Goal: Task Accomplishment & Management: Manage account settings

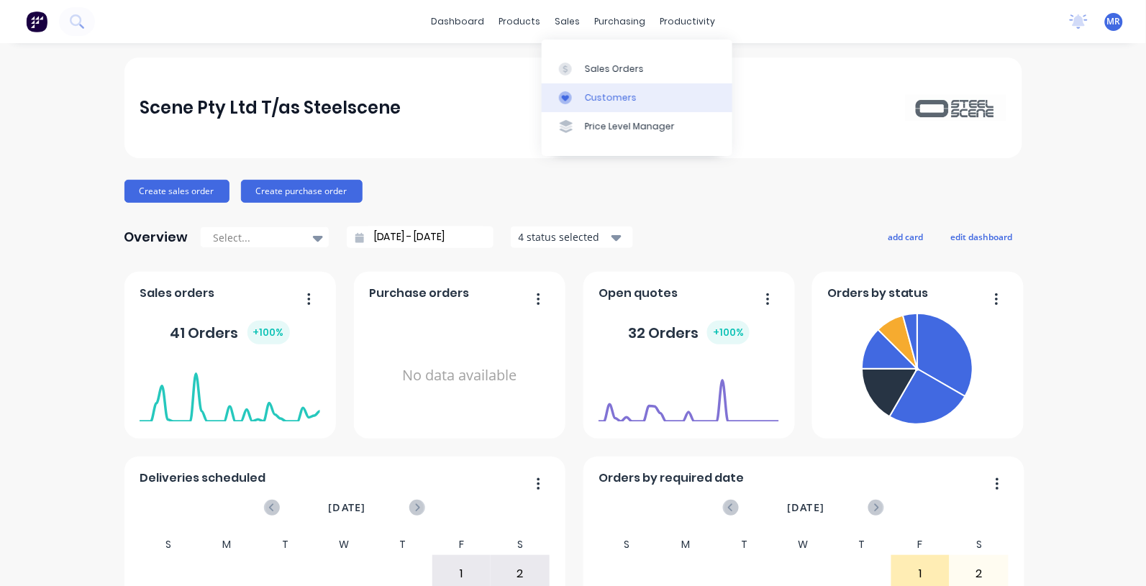
drag, startPoint x: 597, startPoint y: 63, endPoint x: 635, endPoint y: 88, distance: 45.3
click at [597, 65] on div "Sales Orders" at bounding box center [614, 69] width 59 height 13
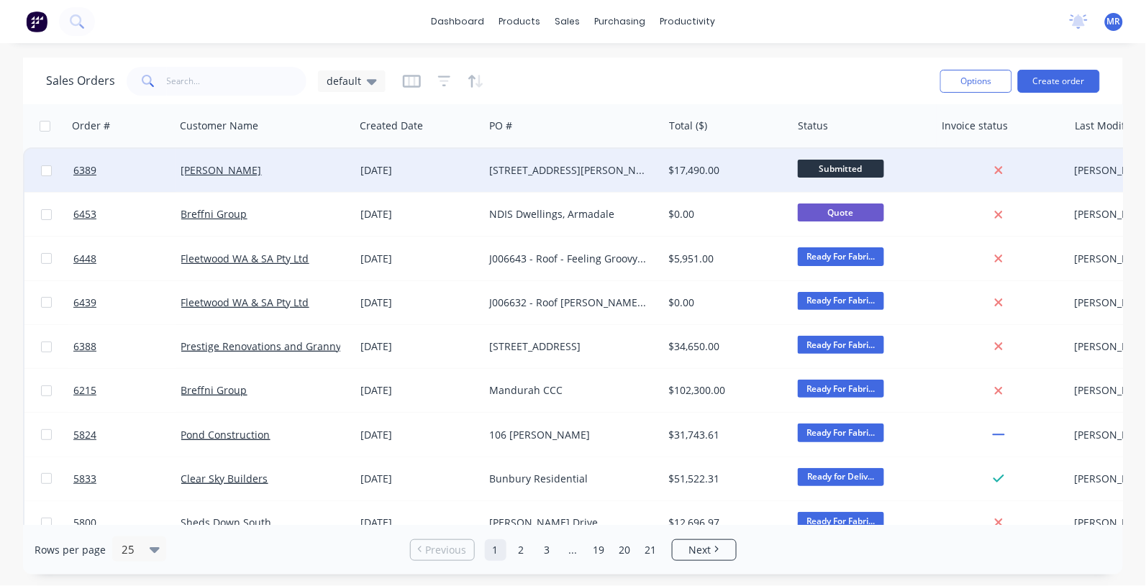
click at [213, 158] on div "[PERSON_NAME]" at bounding box center [265, 170] width 179 height 43
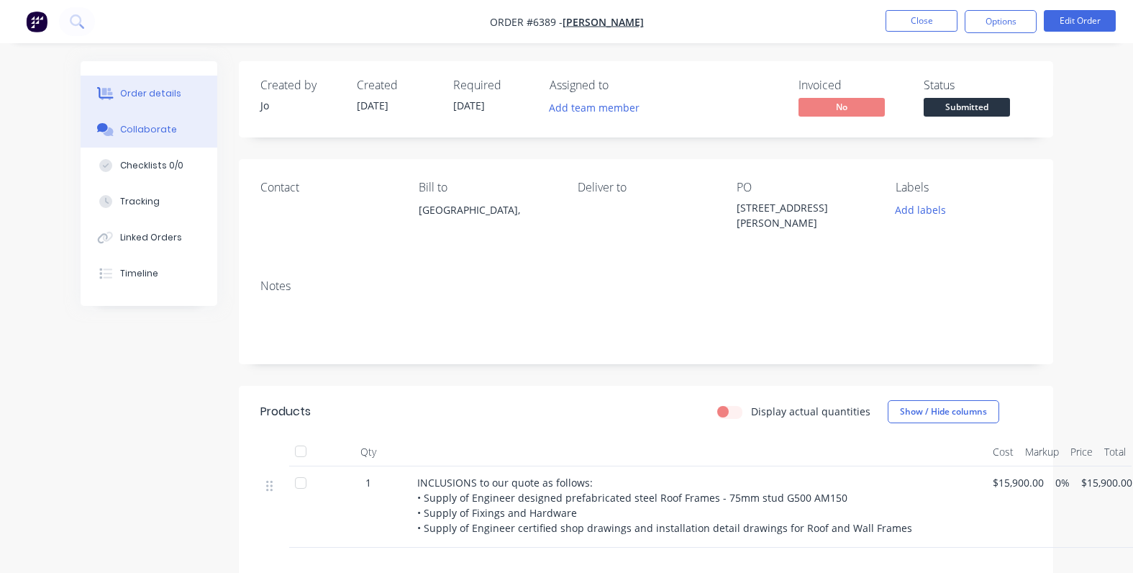
click at [163, 137] on button "Collaborate" at bounding box center [149, 129] width 137 height 36
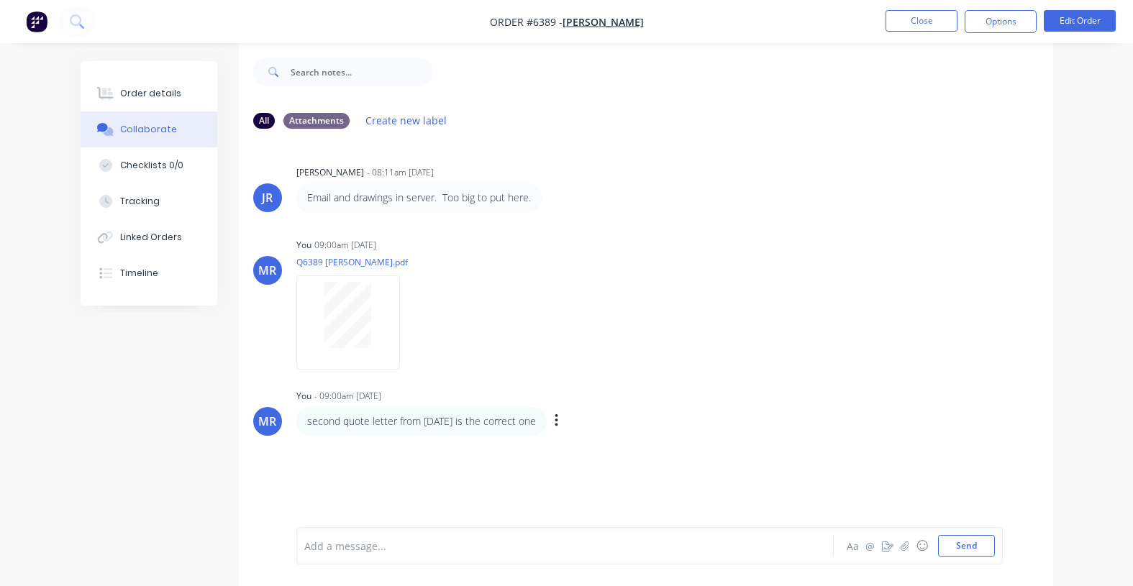
scroll to position [22, 0]
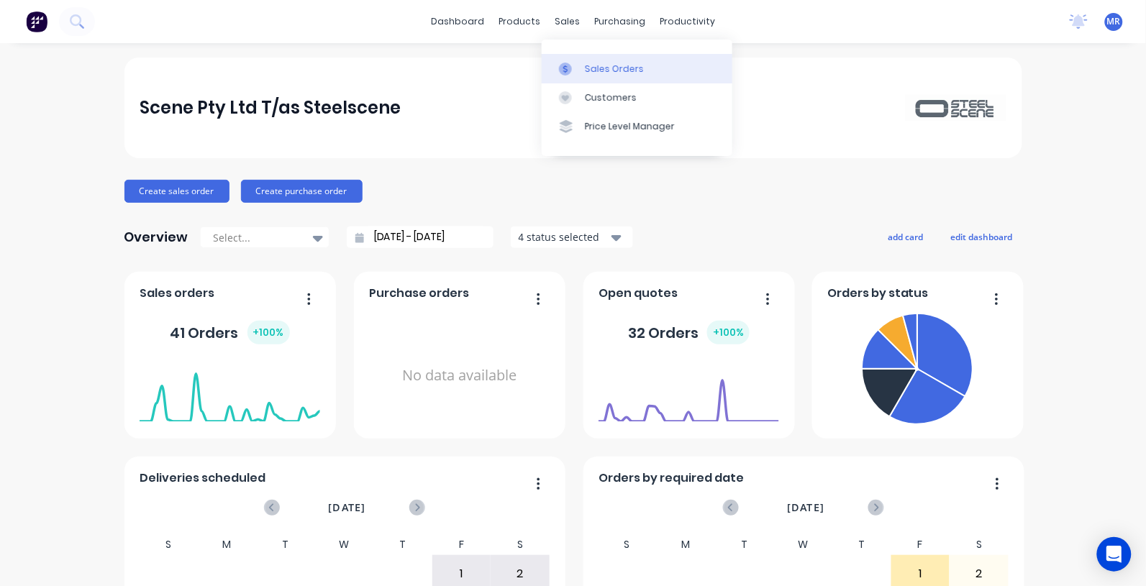
drag, startPoint x: 597, startPoint y: 66, endPoint x: 610, endPoint y: 87, distance: 24.6
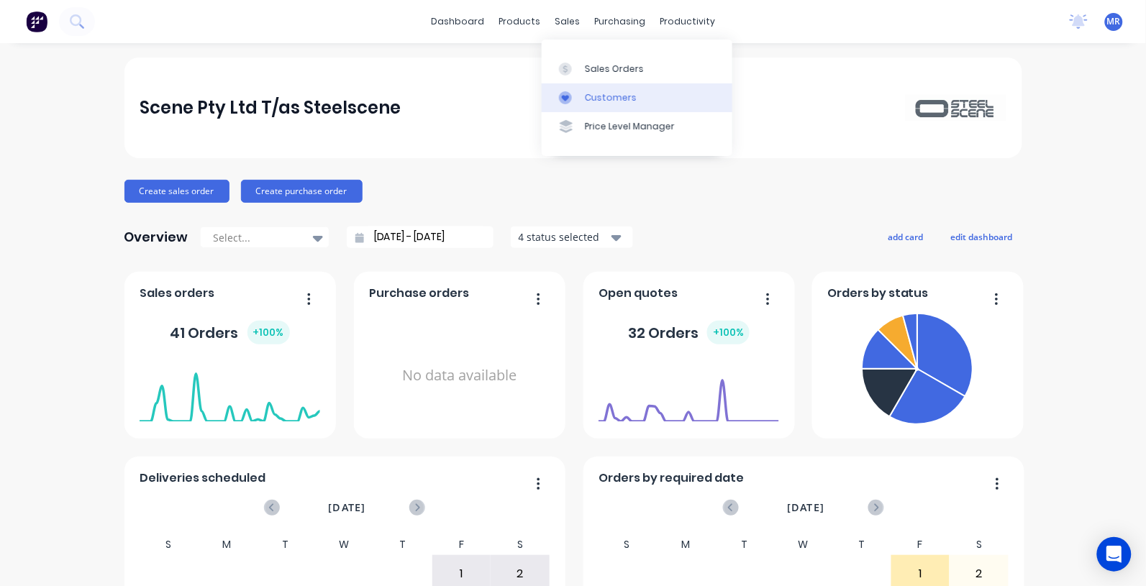
click at [597, 67] on div "Sales Orders" at bounding box center [614, 69] width 59 height 13
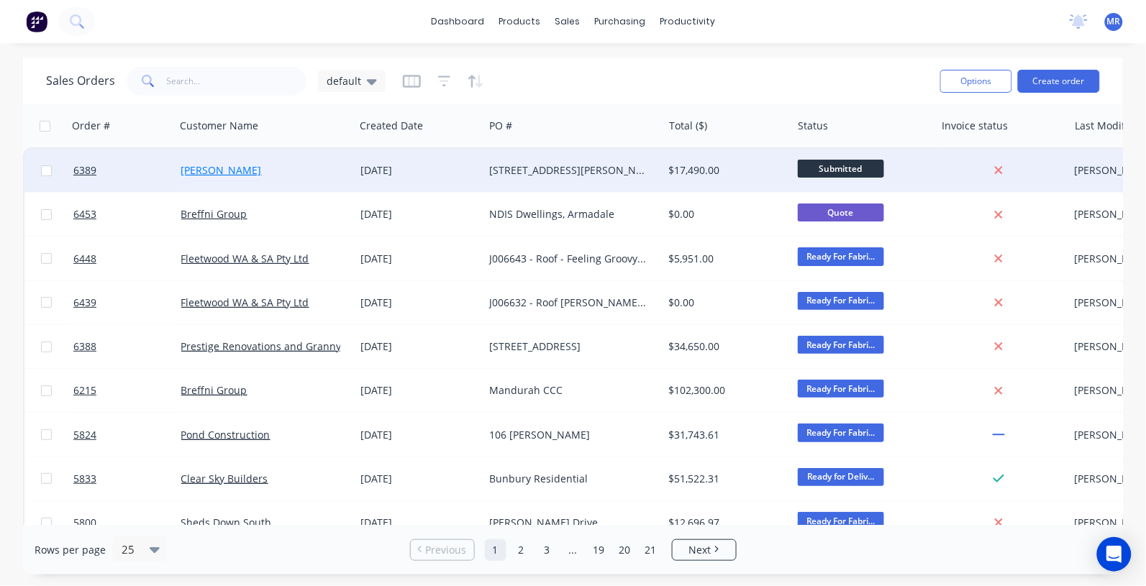
click at [227, 170] on link "[PERSON_NAME]" at bounding box center [221, 170] width 81 height 14
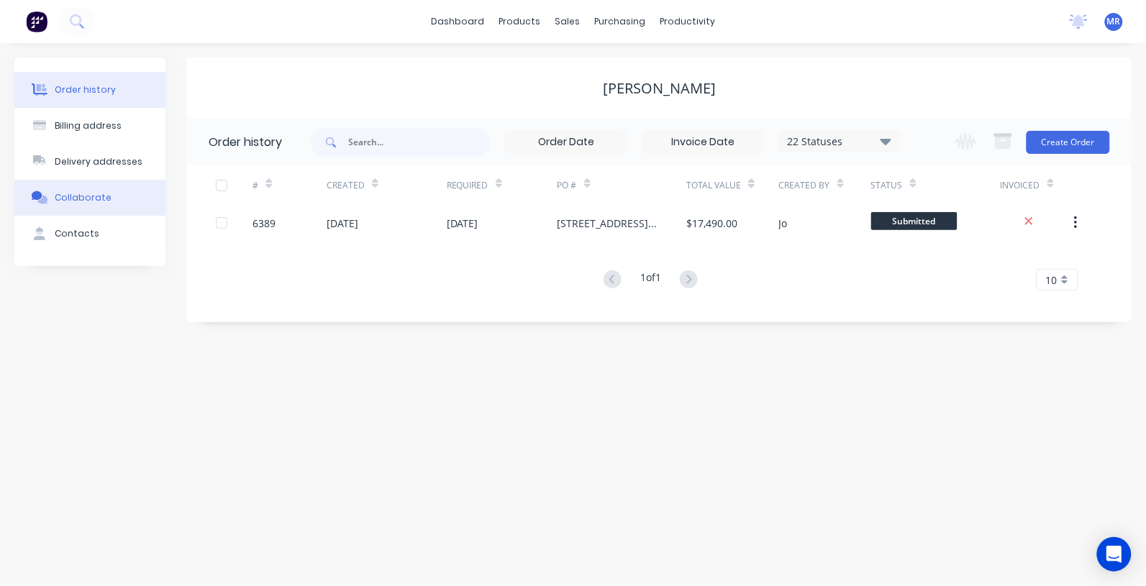
click at [88, 200] on div "Collaborate" at bounding box center [83, 197] width 57 height 13
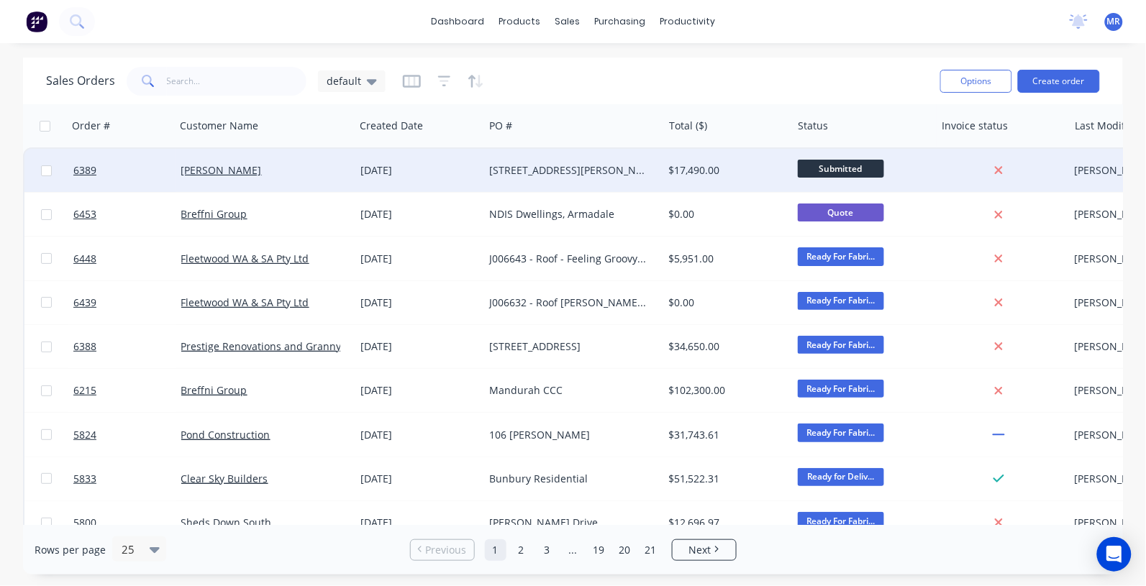
click at [540, 166] on div "[STREET_ADDRESS][PERSON_NAME]" at bounding box center [569, 170] width 160 height 14
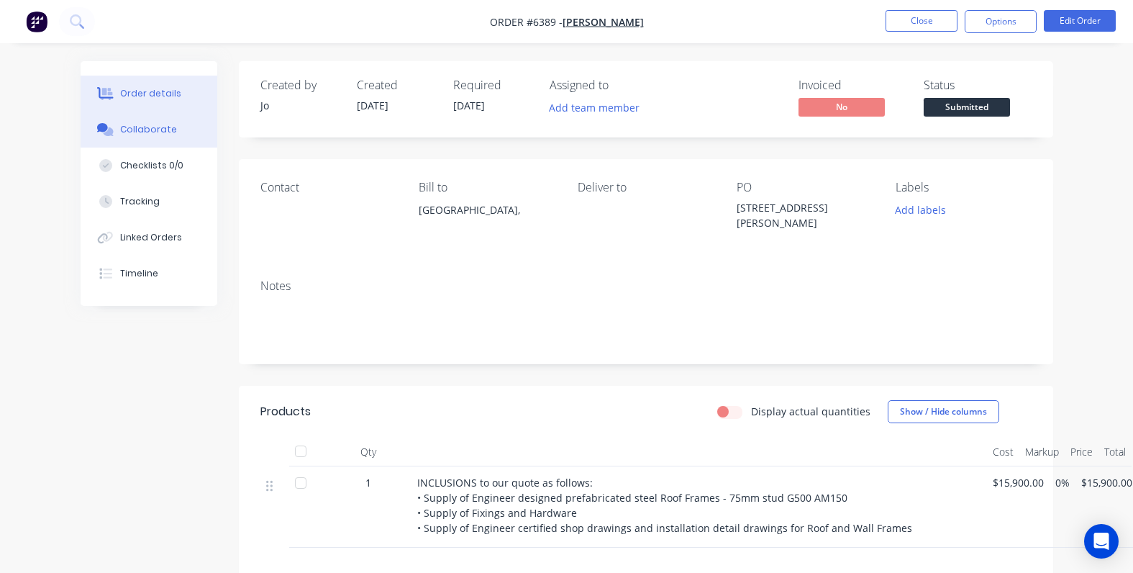
click at [149, 137] on button "Collaborate" at bounding box center [149, 129] width 137 height 36
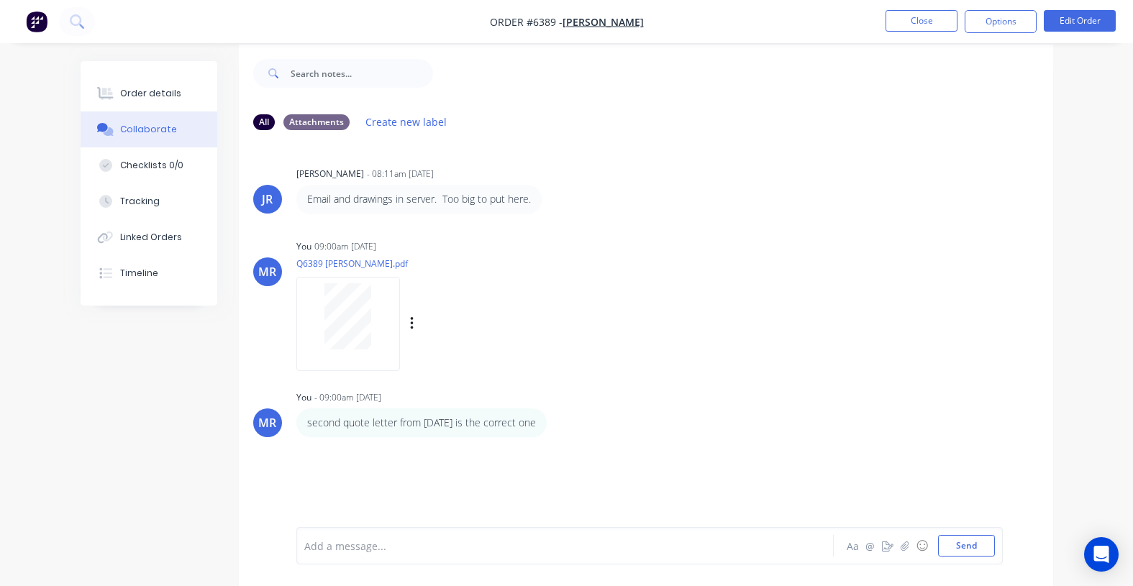
scroll to position [22, 0]
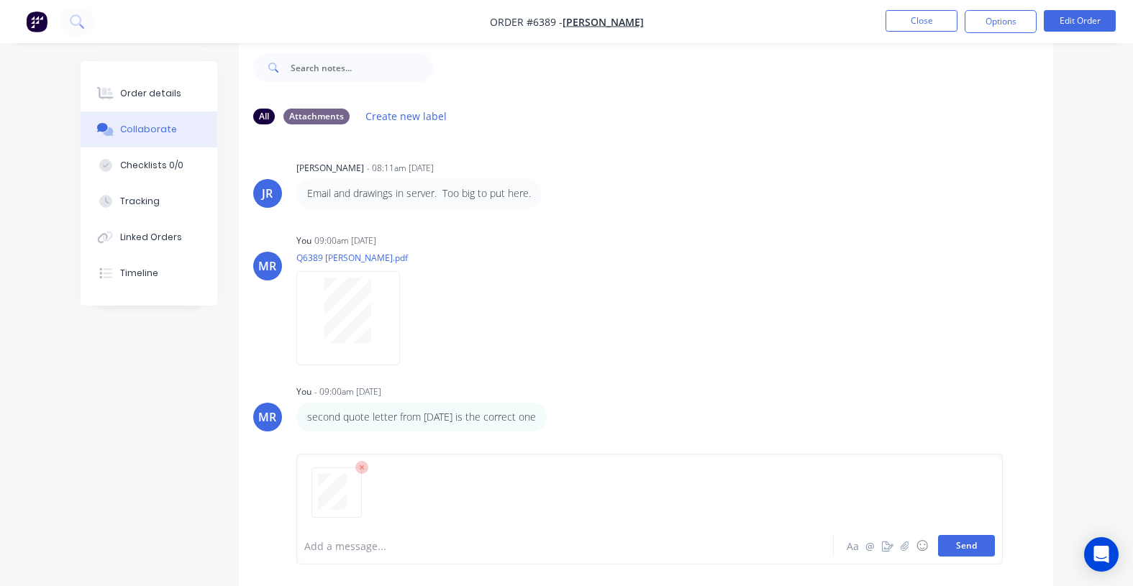
click at [978, 548] on button "Send" at bounding box center [966, 546] width 57 height 22
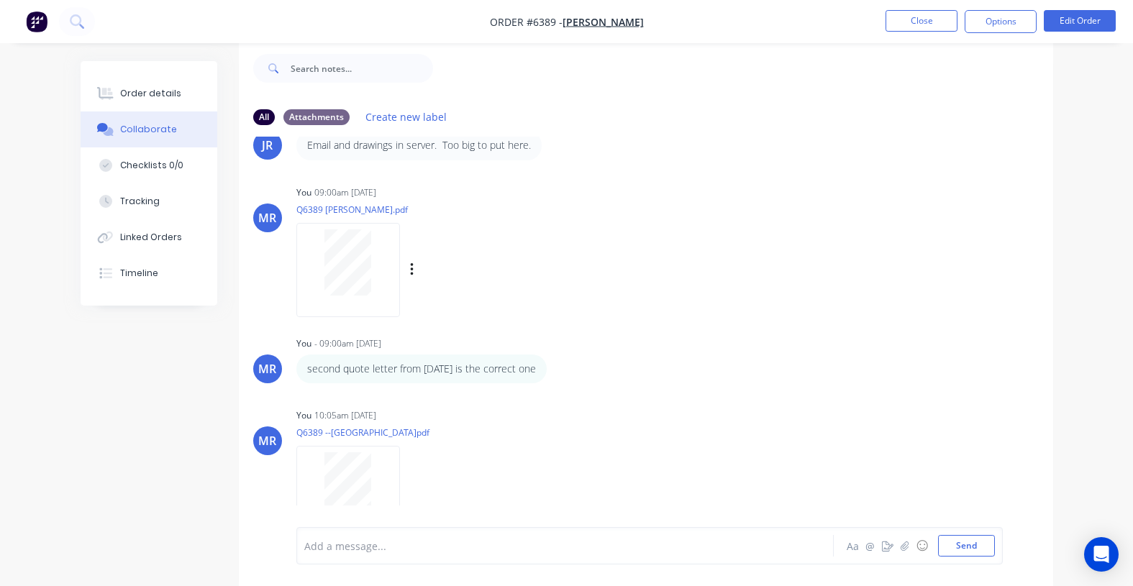
scroll to position [90, 0]
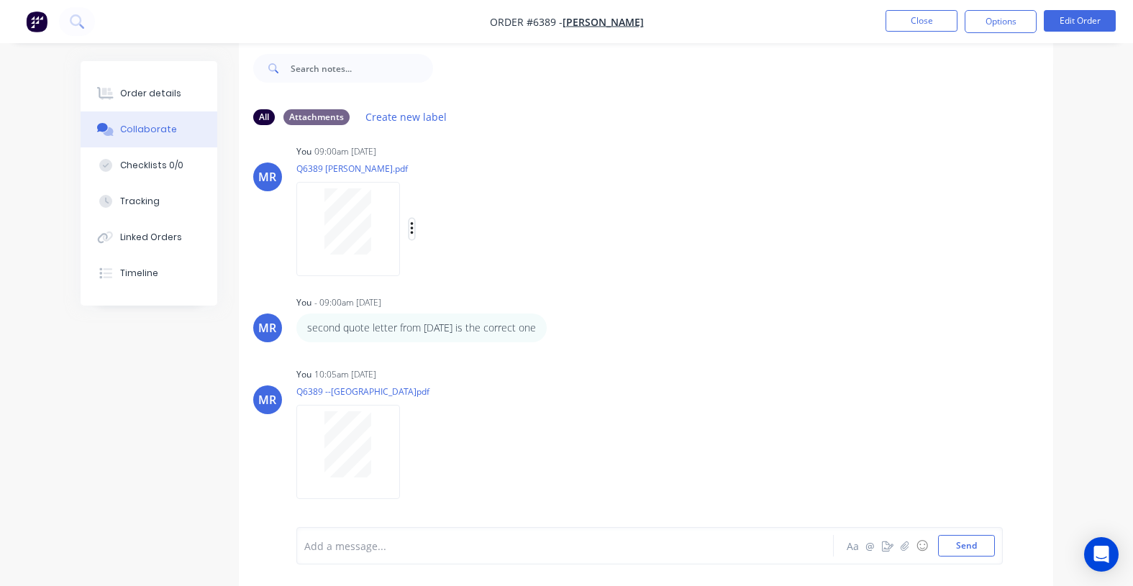
drag, startPoint x: 409, startPoint y: 224, endPoint x: 415, endPoint y: 232, distance: 10.2
click at [410, 224] on icon "button" at bounding box center [412, 229] width 4 height 17
click at [469, 293] on button "Delete" at bounding box center [507, 299] width 162 height 32
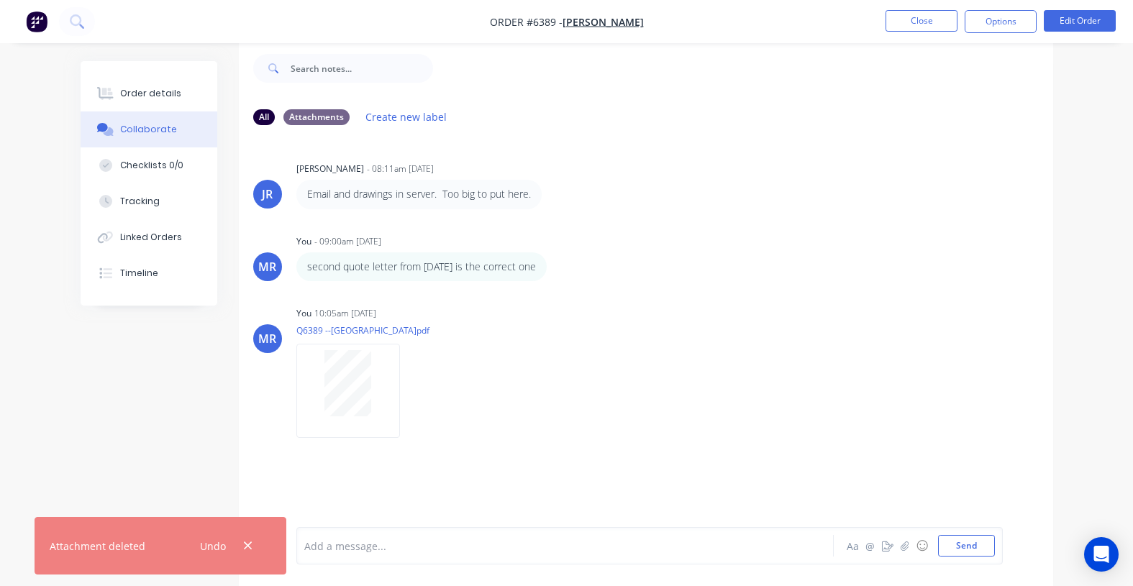
click at [445, 487] on div "JR Jo Reeves - 08:11am 14/07/25 Email and drawings in server. Too big to put he…" at bounding box center [646, 321] width 814 height 369
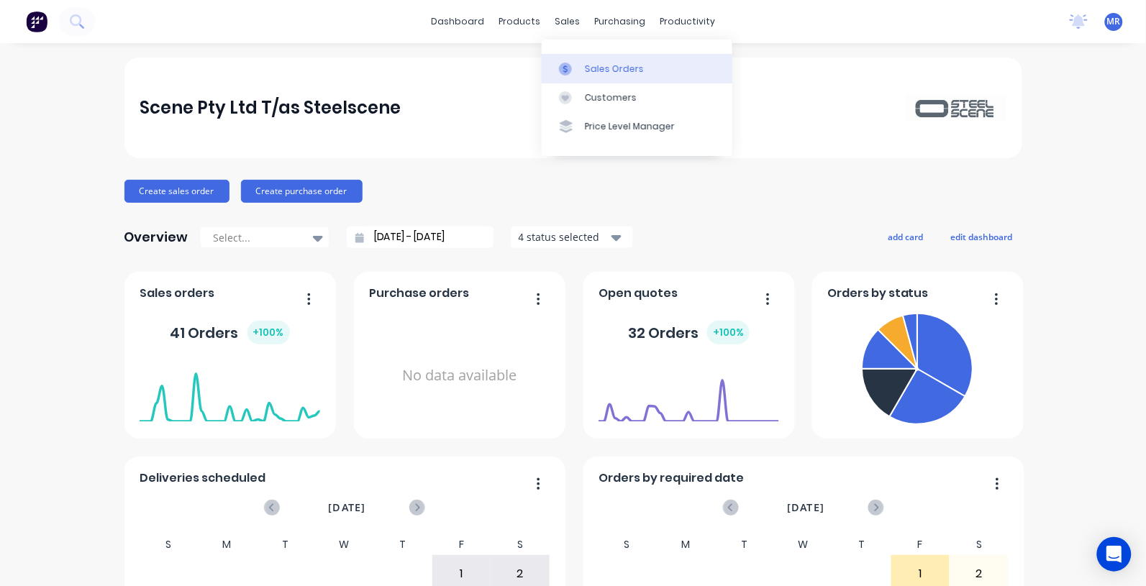
click at [603, 67] on div "Sales Orders" at bounding box center [614, 69] width 59 height 13
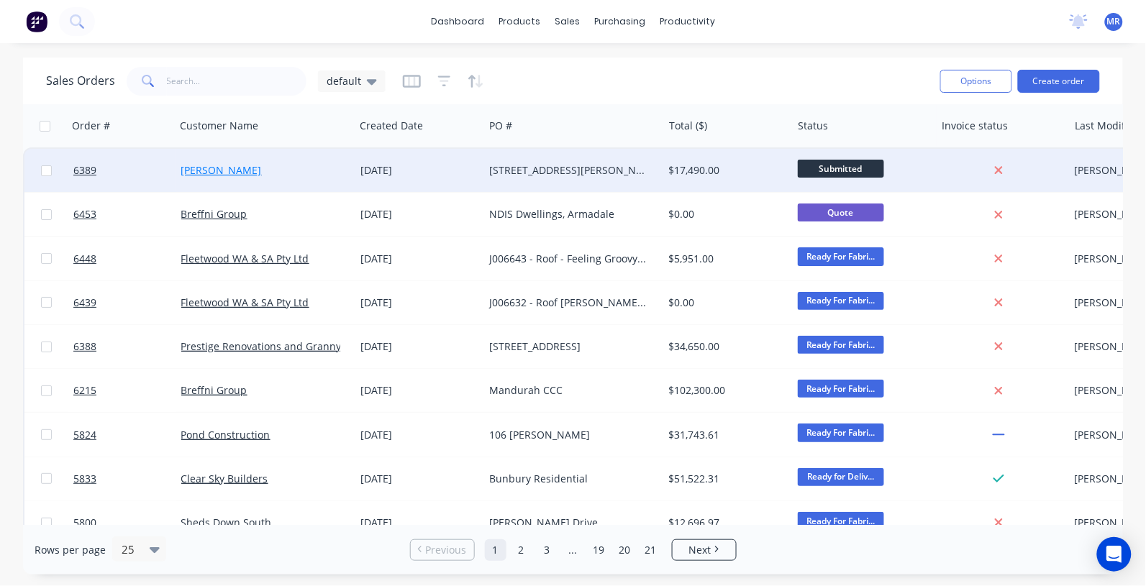
click at [224, 167] on link "[PERSON_NAME]" at bounding box center [221, 170] width 81 height 14
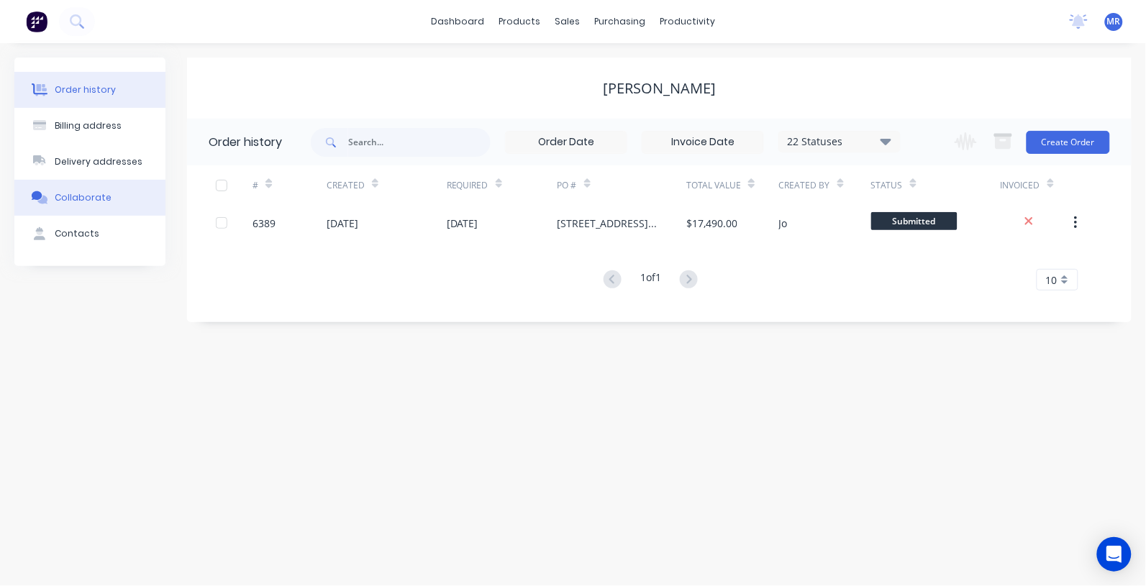
click at [85, 188] on button "Collaborate" at bounding box center [89, 198] width 151 height 36
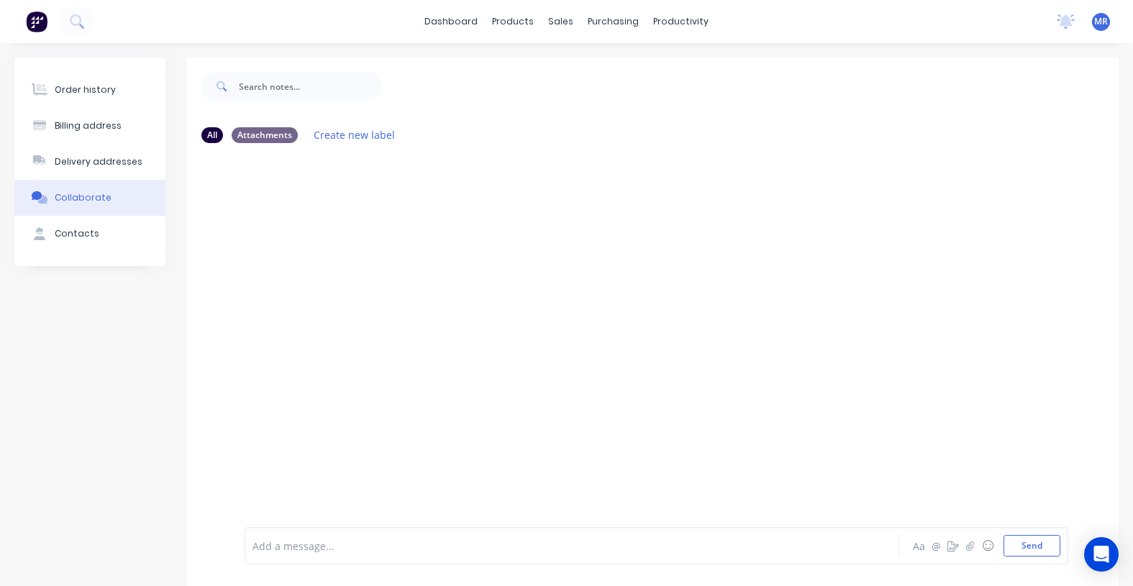
click at [65, 198] on div "Collaborate" at bounding box center [83, 197] width 57 height 13
click at [87, 86] on div "Order history" at bounding box center [85, 89] width 61 height 13
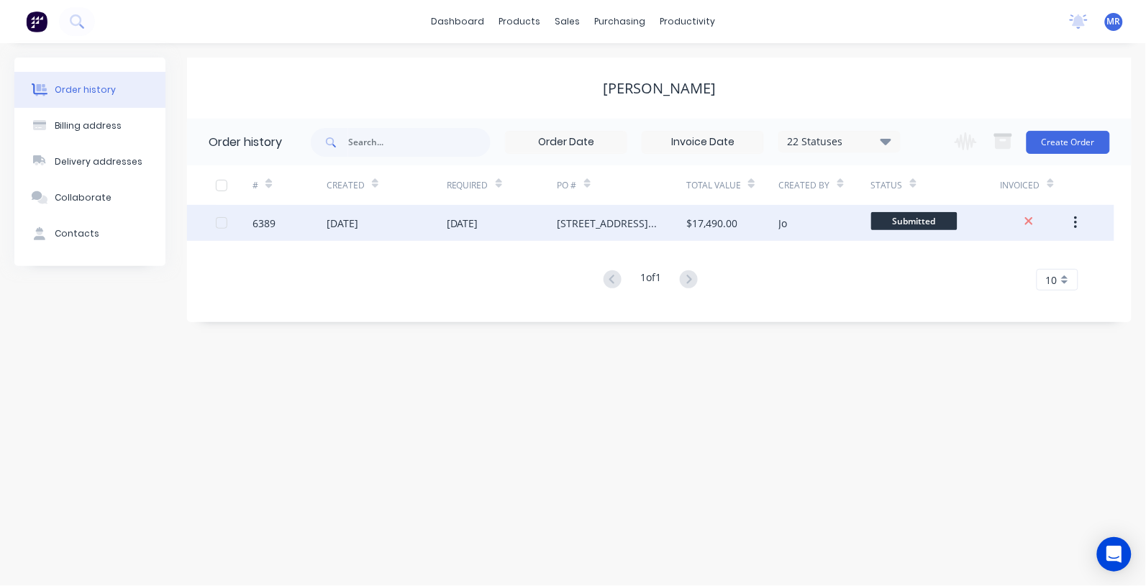
click at [577, 219] on div "[STREET_ADDRESS][PERSON_NAME]" at bounding box center [607, 223] width 101 height 15
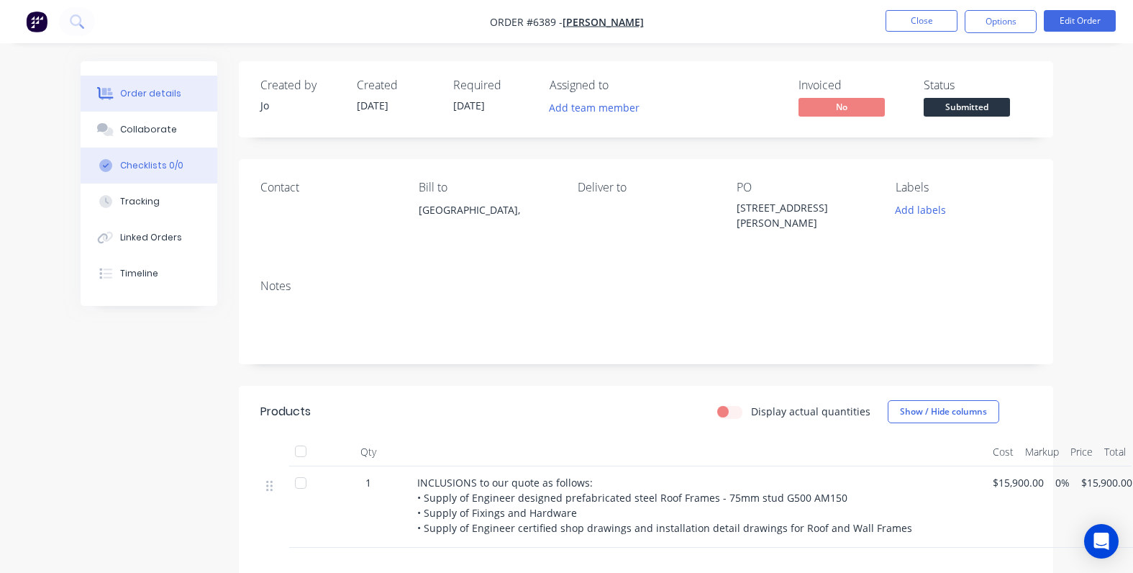
drag, startPoint x: 127, startPoint y: 135, endPoint x: 142, endPoint y: 160, distance: 29.6
click at [127, 137] on button "Collaborate" at bounding box center [149, 129] width 137 height 36
